Goal: Information Seeking & Learning: Learn about a topic

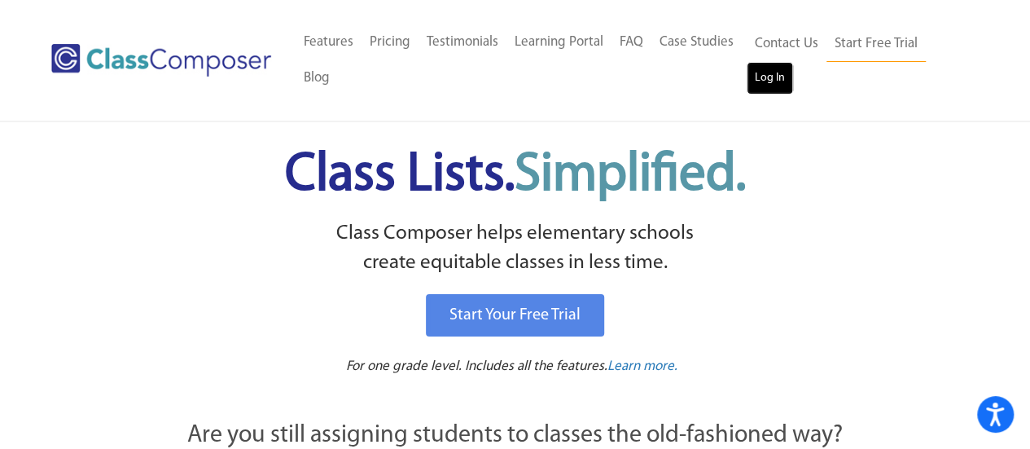
click at [756, 74] on link "Log In" at bounding box center [770, 78] width 46 height 33
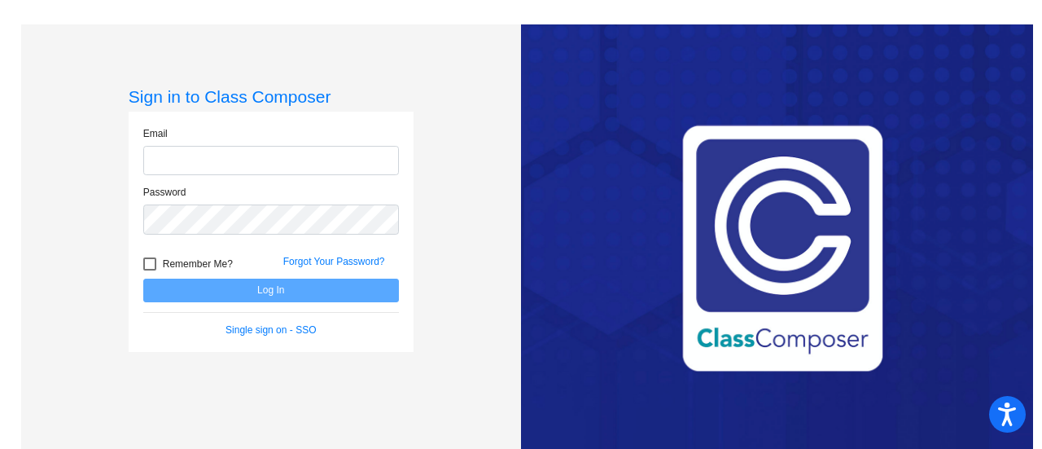
click at [311, 160] on input "email" at bounding box center [271, 161] width 256 height 30
type input "mcguires@fowlervilleschools.org"
click at [145, 265] on div at bounding box center [149, 263] width 13 height 13
click at [149, 270] on input "Remember Me?" at bounding box center [149, 270] width 1 height 1
checkbox input "true"
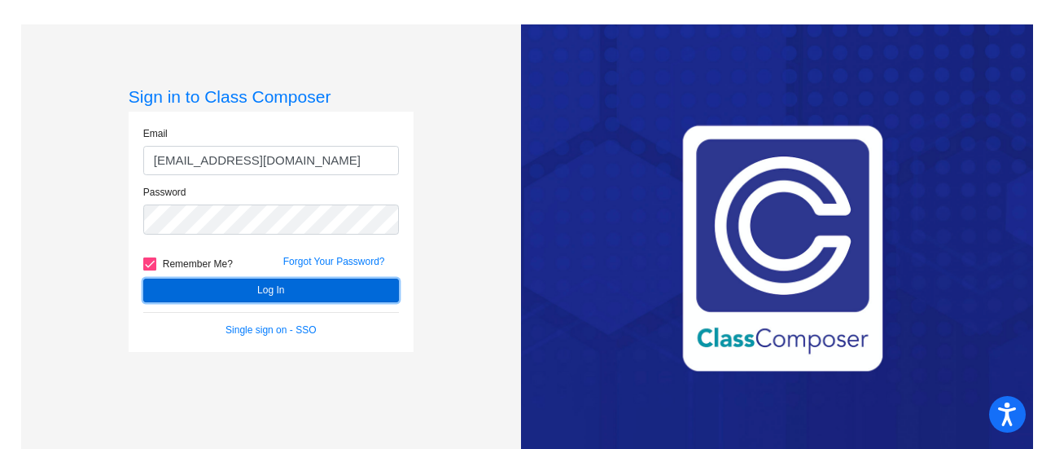
click at [252, 286] on button "Log In" at bounding box center [271, 290] width 256 height 24
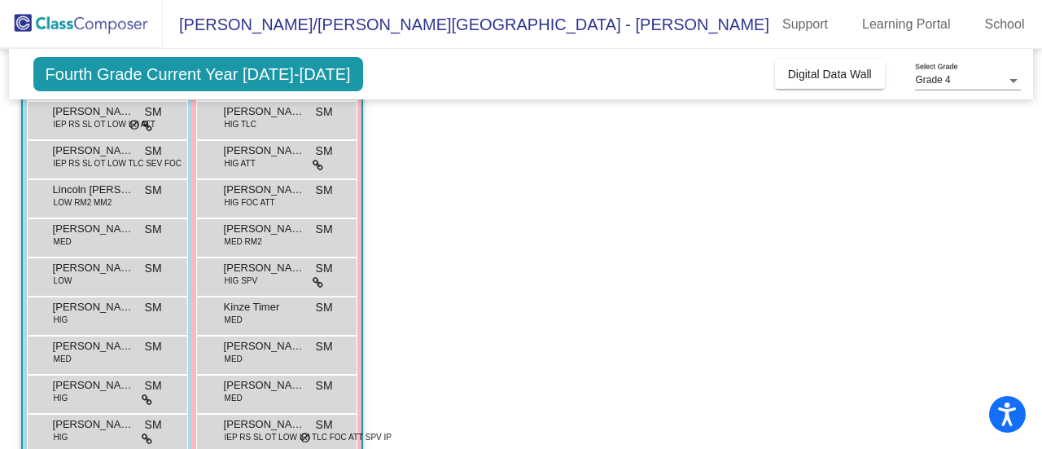
scroll to position [267, 0]
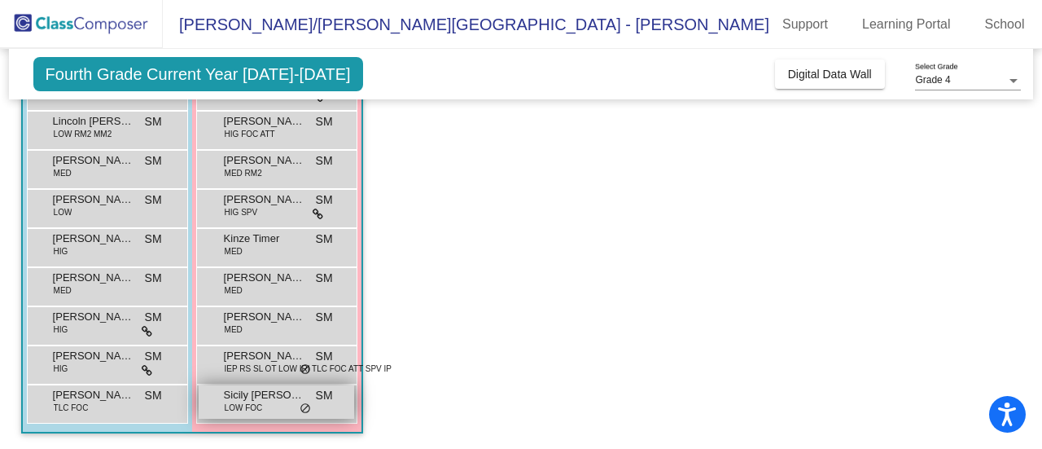
click at [260, 397] on span "Sicily McCallum" at bounding box center [264, 395] width 81 height 16
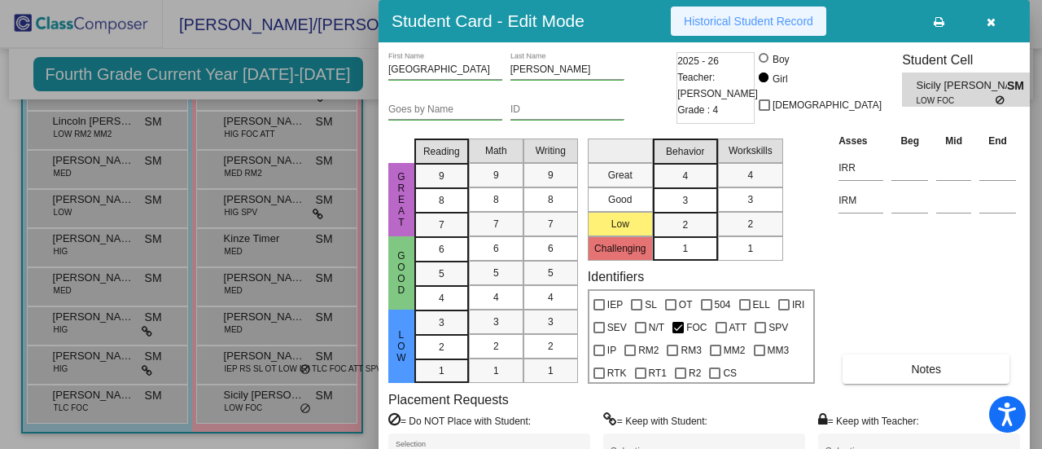
click at [698, 25] on span "Historical Student Record" at bounding box center [748, 21] width 129 height 13
click at [61, 400] on div at bounding box center [521, 224] width 1042 height 449
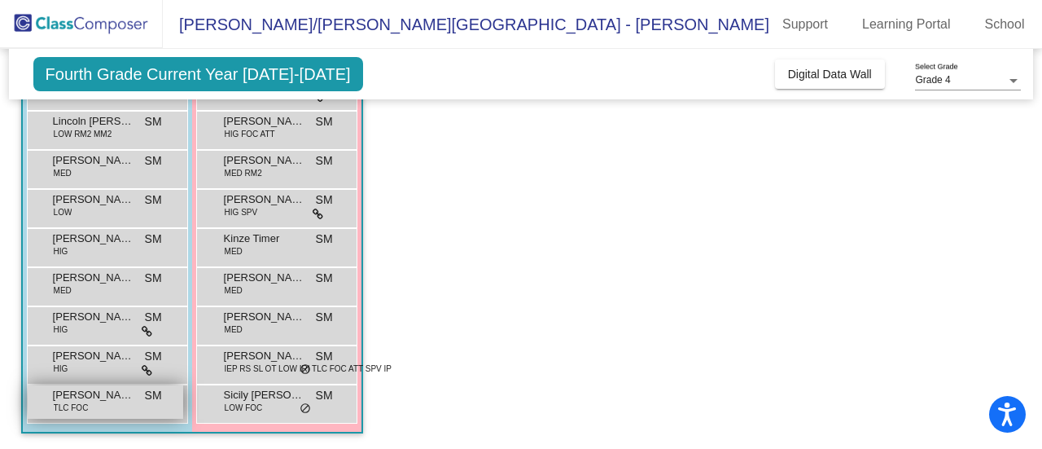
click at [88, 401] on span "Zarrick Simons" at bounding box center [93, 395] width 81 height 16
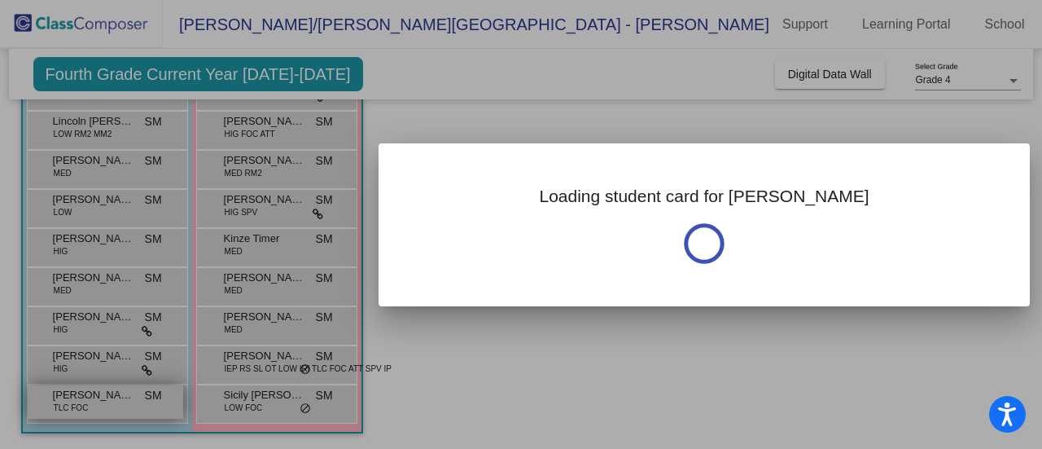
click at [88, 401] on div at bounding box center [521, 224] width 1042 height 449
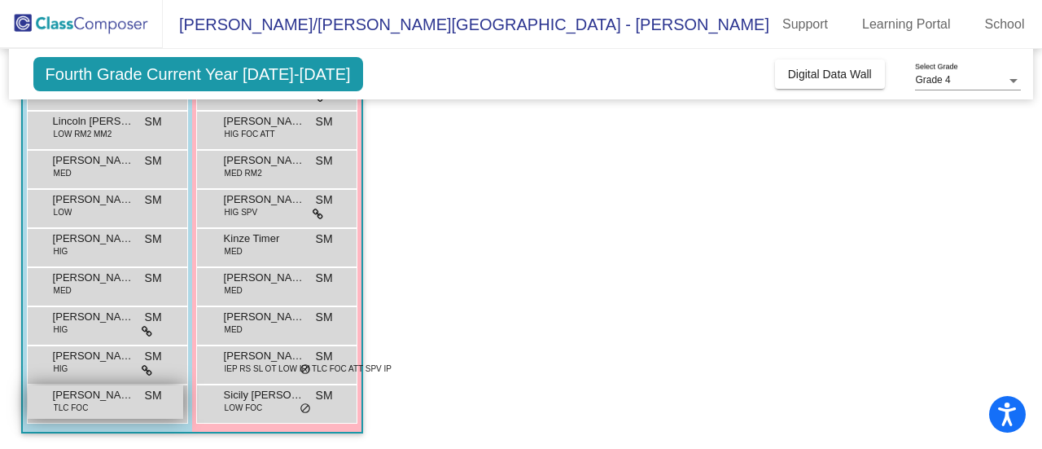
click at [111, 410] on div "Zarrick Simons TLC FOC SM lock do_not_disturb_alt" at bounding box center [106, 401] width 156 height 33
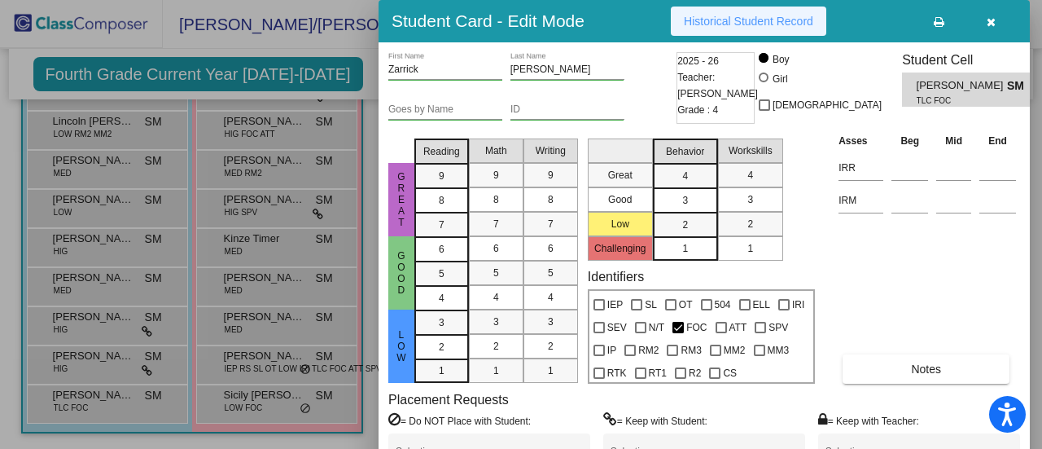
click at [766, 27] on span "Historical Student Record" at bounding box center [748, 21] width 129 height 13
click at [990, 19] on icon "button" at bounding box center [991, 21] width 9 height 11
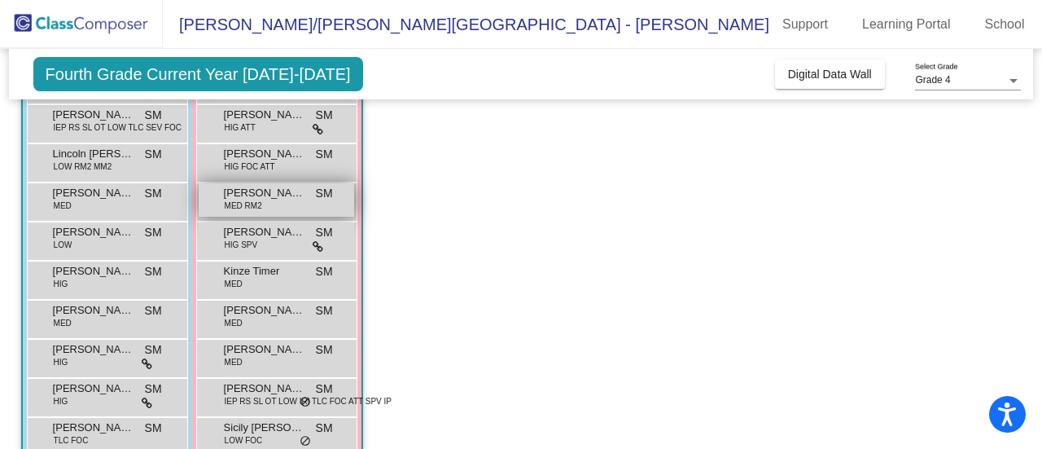
scroll to position [236, 0]
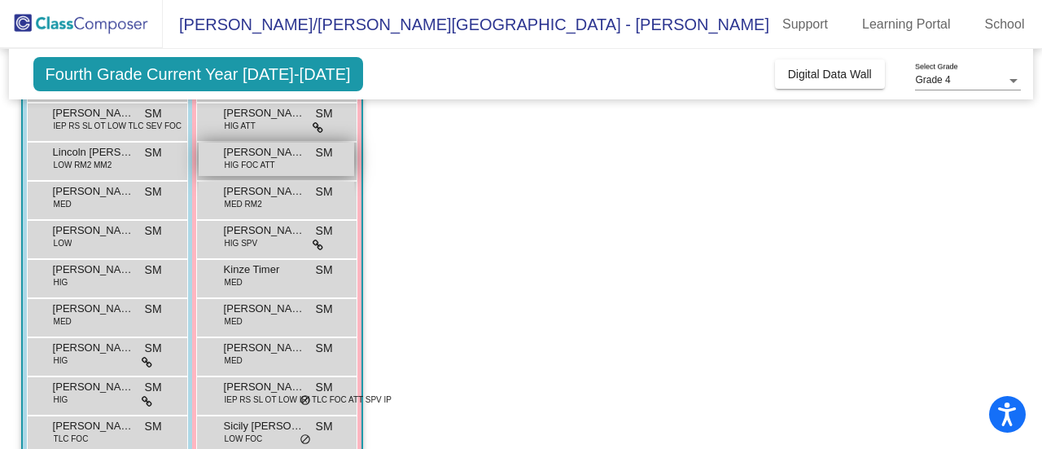
click at [265, 164] on span "HIG FOC ATT" at bounding box center [250, 165] width 50 height 12
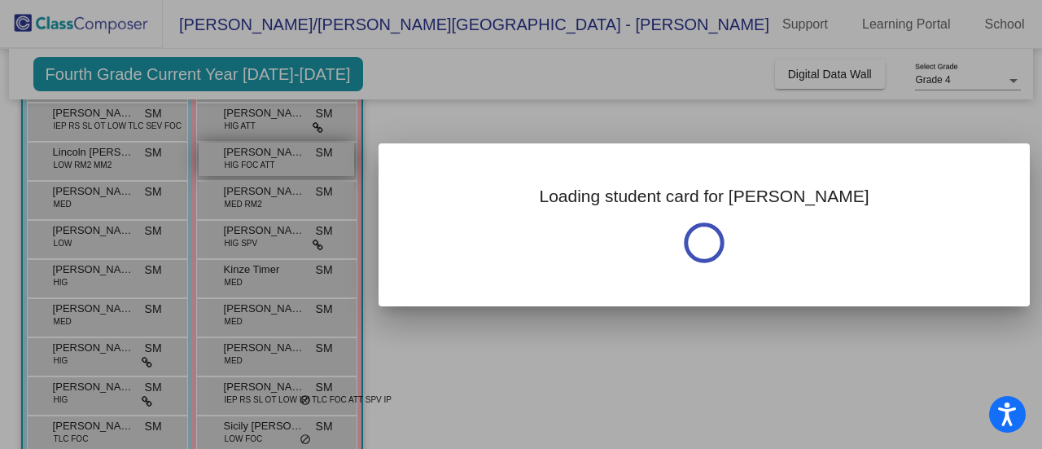
click at [265, 164] on div at bounding box center [521, 224] width 1042 height 449
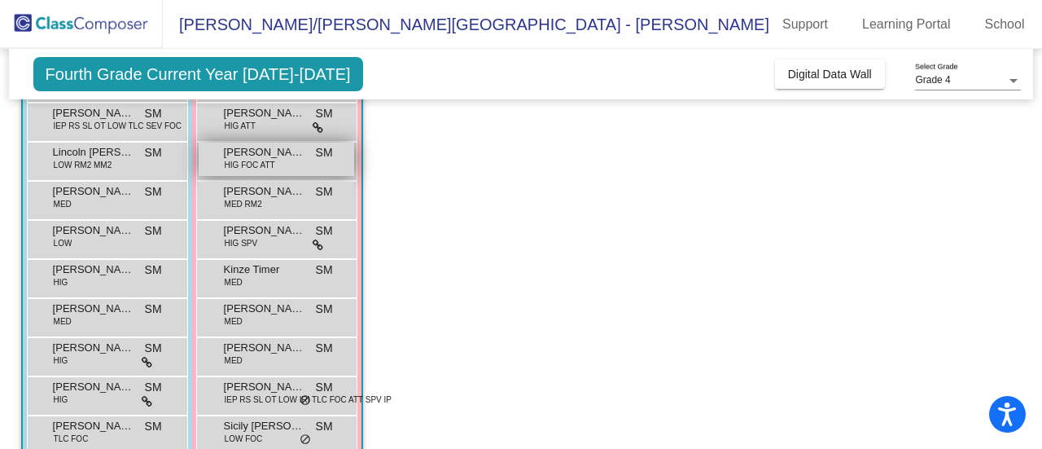
click at [251, 156] on span "Emma Watson" at bounding box center [264, 152] width 81 height 16
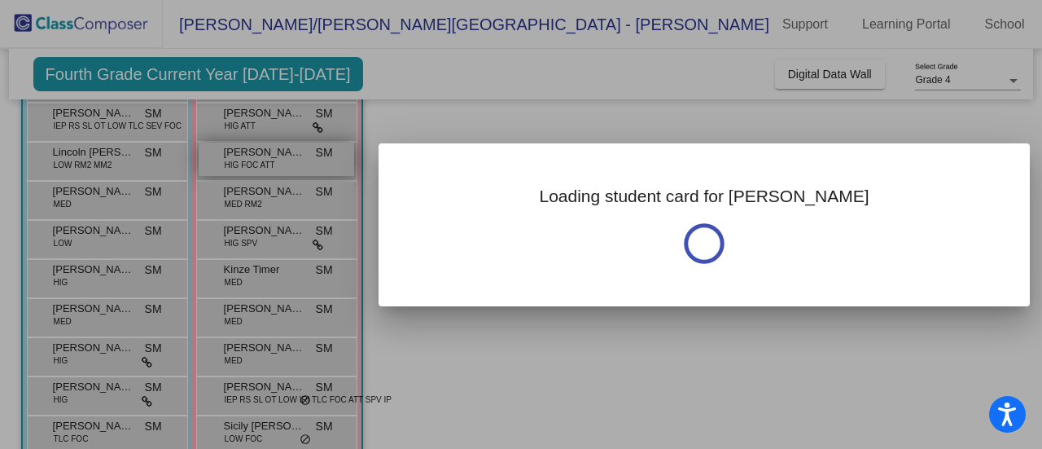
click at [251, 156] on div at bounding box center [521, 224] width 1042 height 449
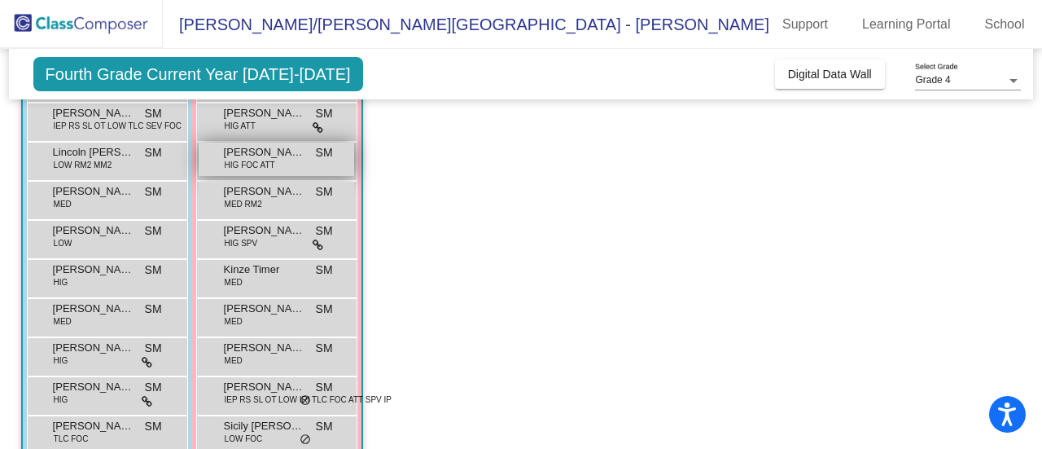
click at [274, 165] on div "Emma Watson HIG FOC ATT SM lock do_not_disturb_alt" at bounding box center [277, 158] width 156 height 33
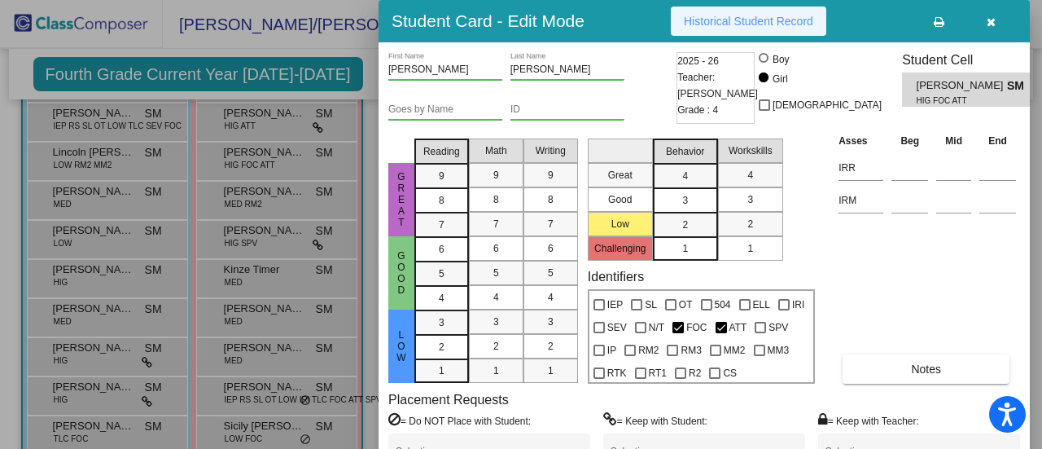
click at [778, 11] on button "Historical Student Record" at bounding box center [749, 21] width 156 height 29
click at [261, 121] on div at bounding box center [521, 224] width 1042 height 449
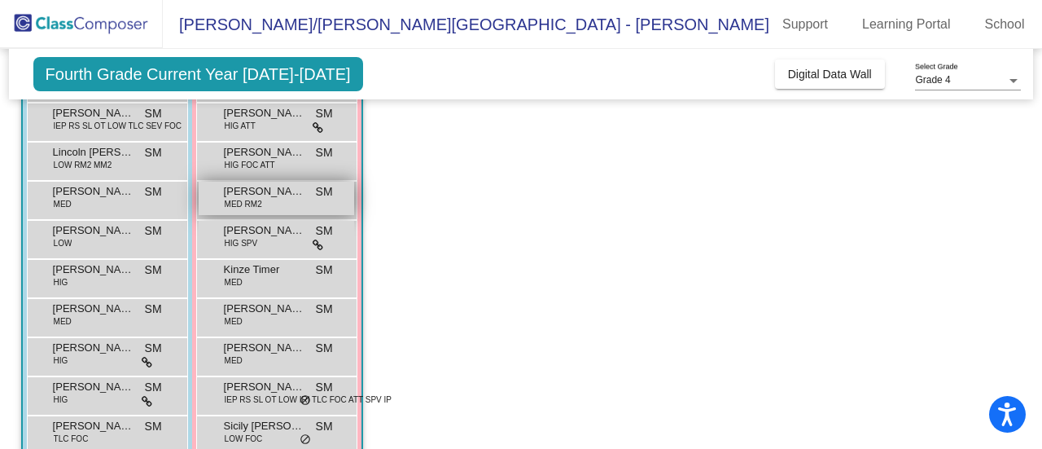
scroll to position [267, 0]
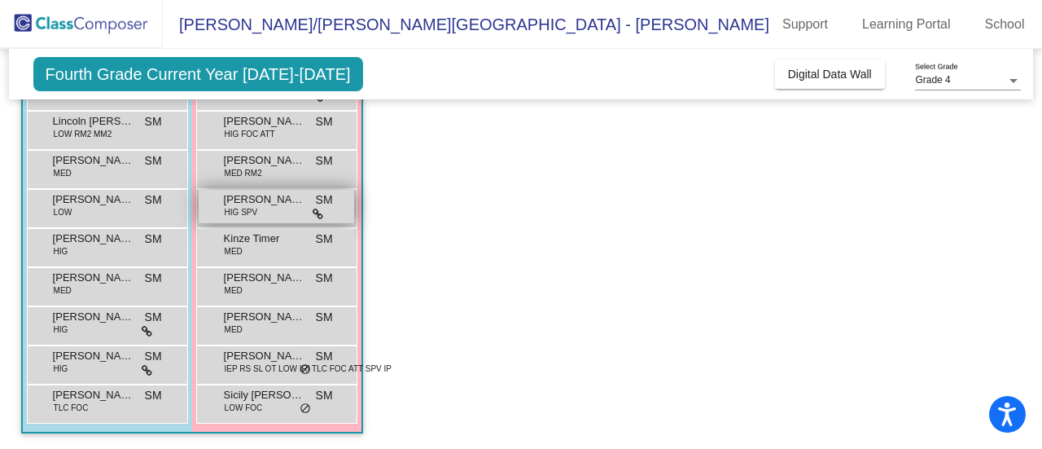
click at [270, 204] on span "Kelsee Knurick" at bounding box center [264, 199] width 81 height 16
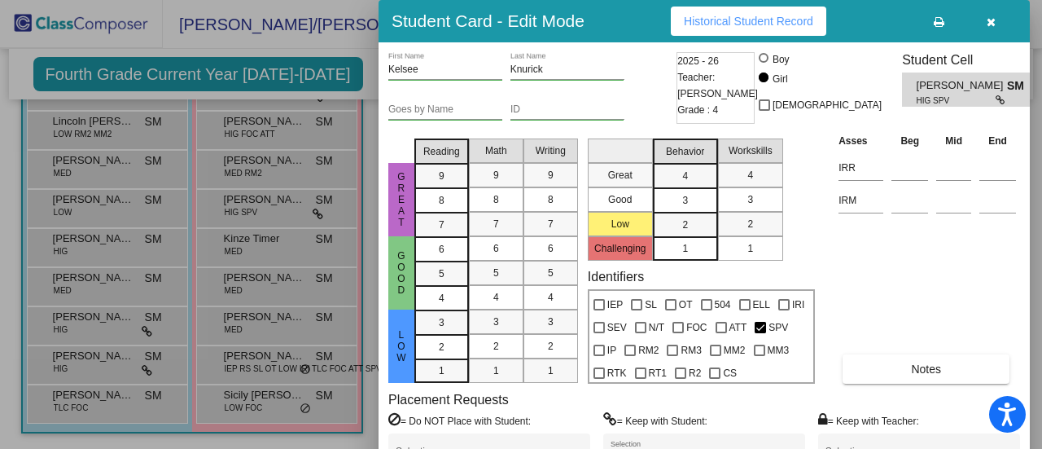
click at [286, 287] on div at bounding box center [521, 224] width 1042 height 449
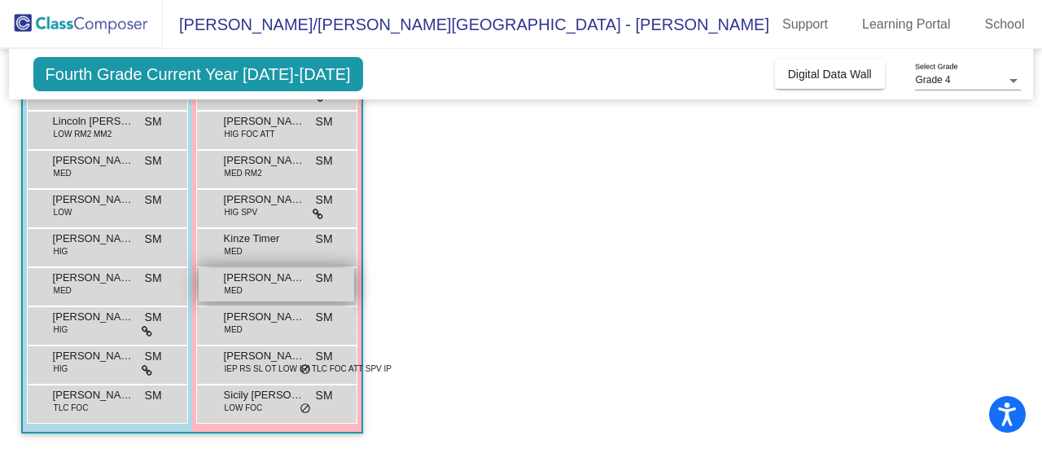
click at [267, 278] on span "Natalia Losey" at bounding box center [264, 278] width 81 height 16
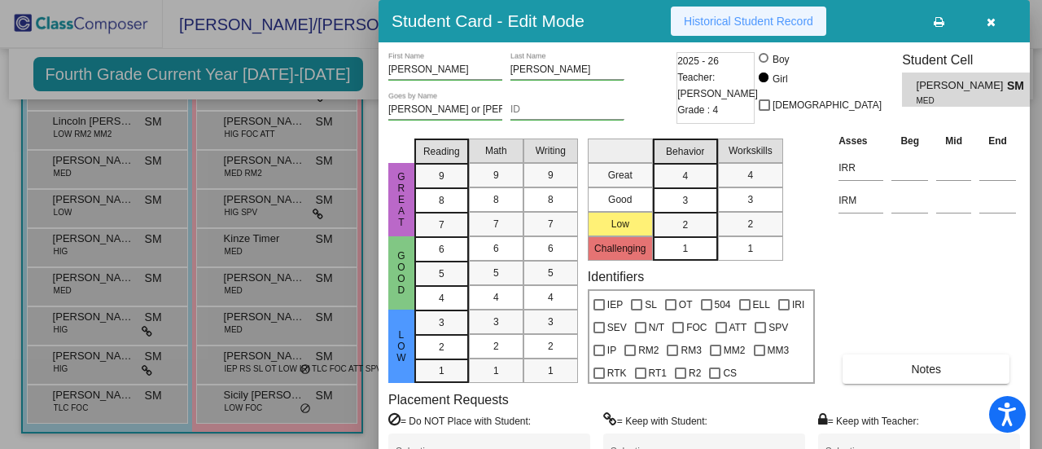
click at [752, 22] on span "Historical Student Record" at bounding box center [748, 21] width 129 height 13
click at [753, 22] on span "Historical Student Record" at bounding box center [748, 21] width 129 height 13
